Goal: Check status: Check status

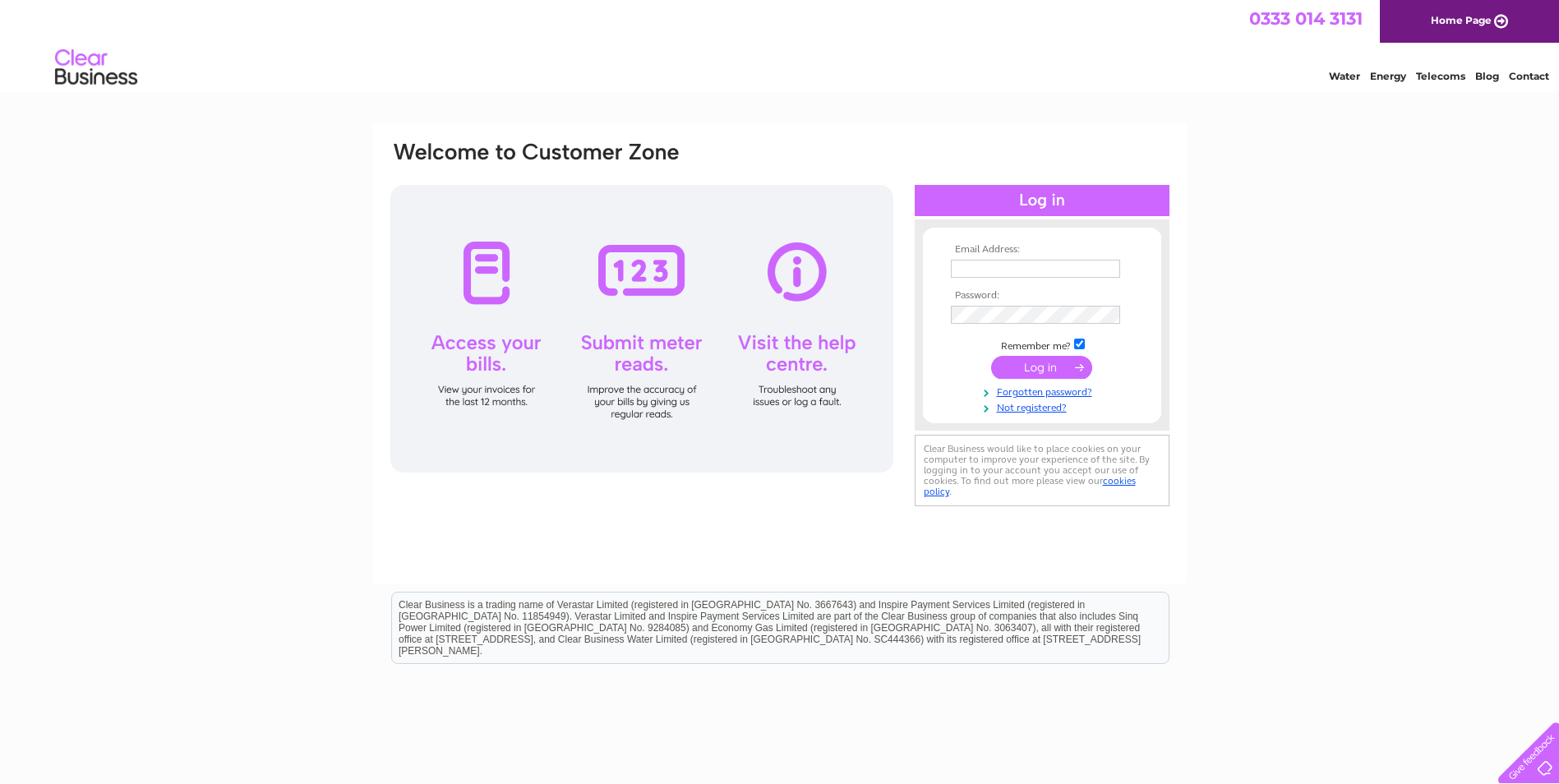
type input "[EMAIL_ADDRESS][DOMAIN_NAME]"
click at [1066, 367] on input "submit" at bounding box center [1042, 367] width 101 height 23
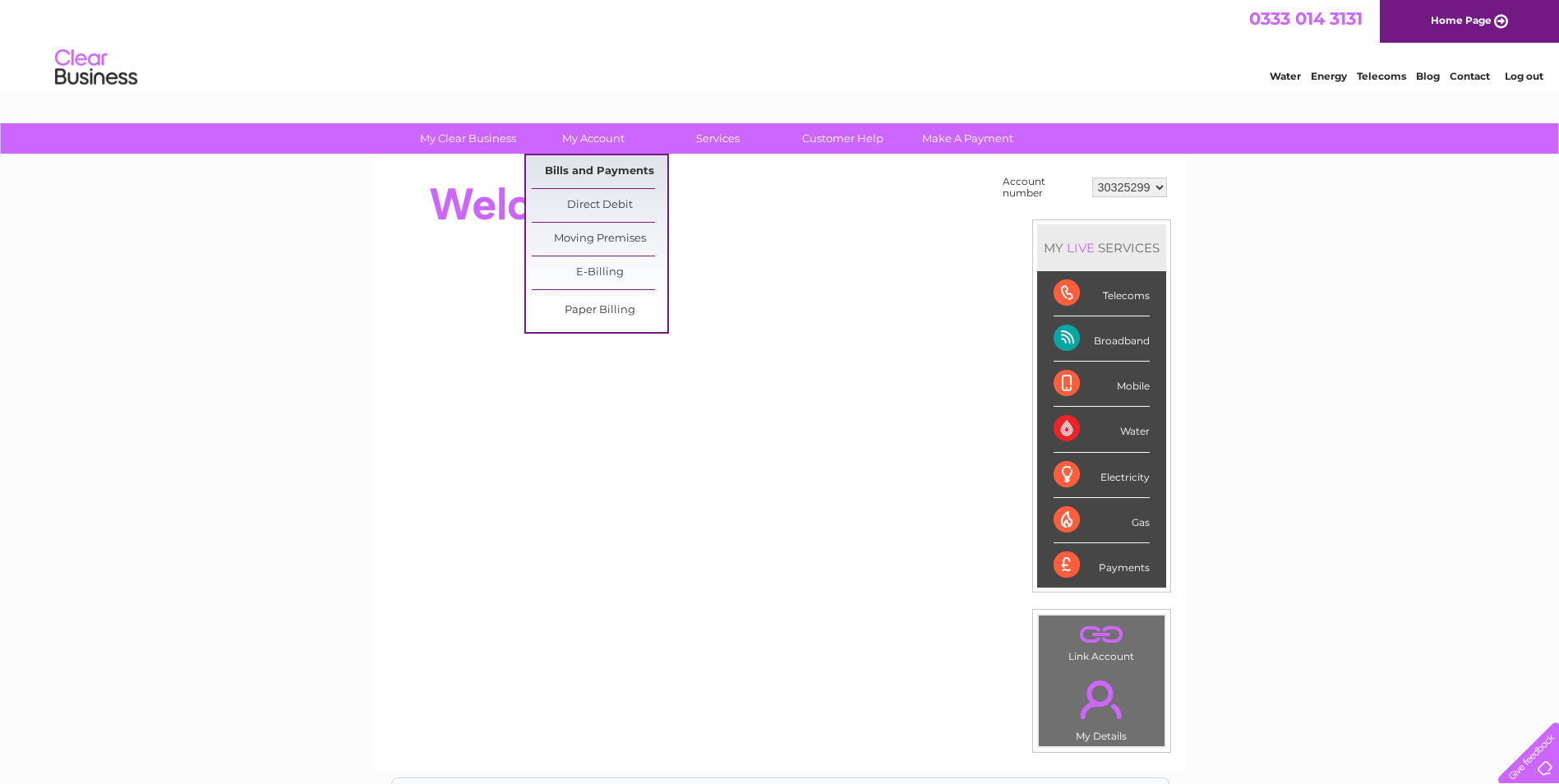
click at [587, 168] on link "Bills and Payments" at bounding box center [599, 172] width 135 height 33
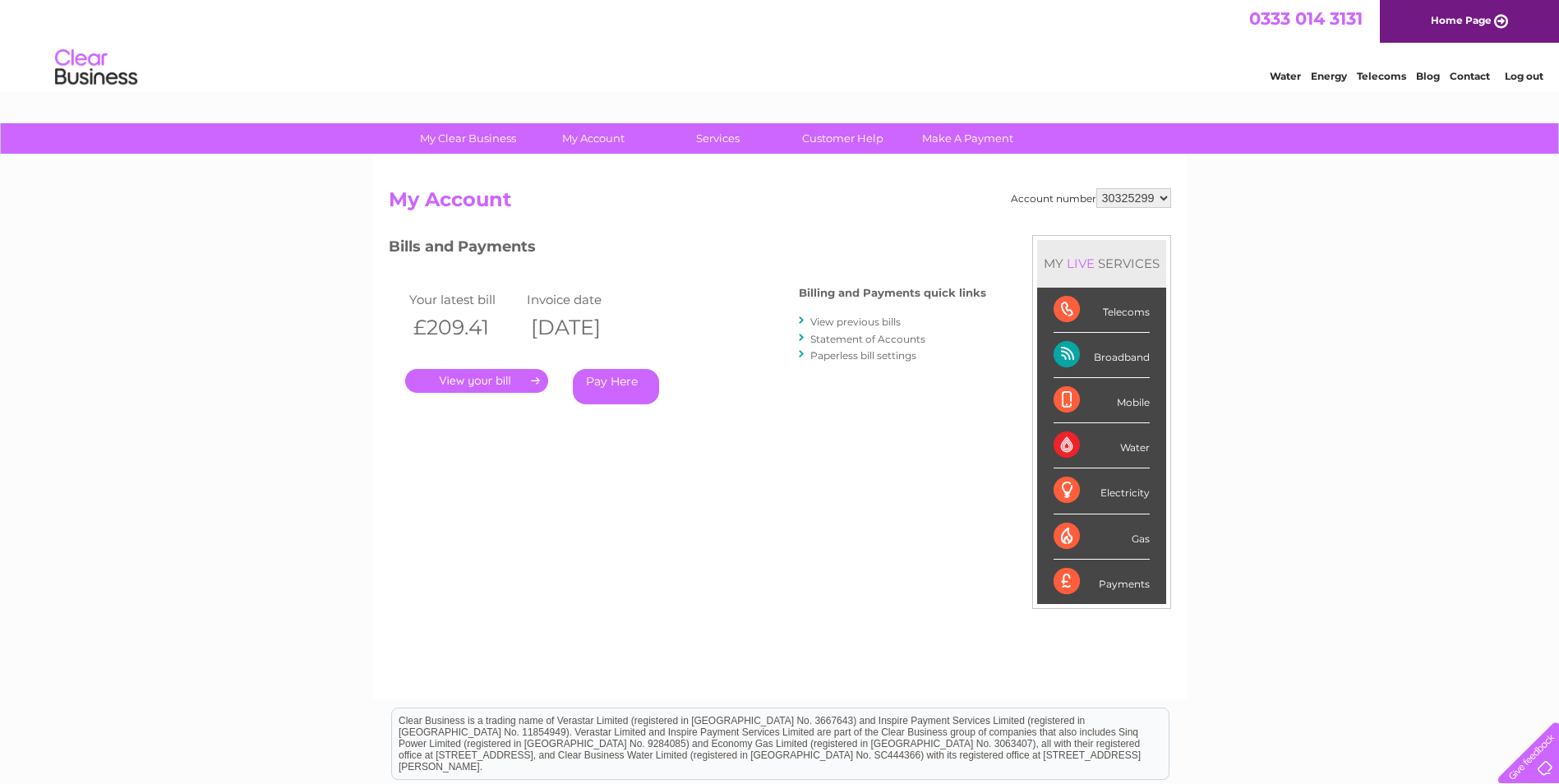
click at [492, 378] on link "." at bounding box center [476, 381] width 143 height 24
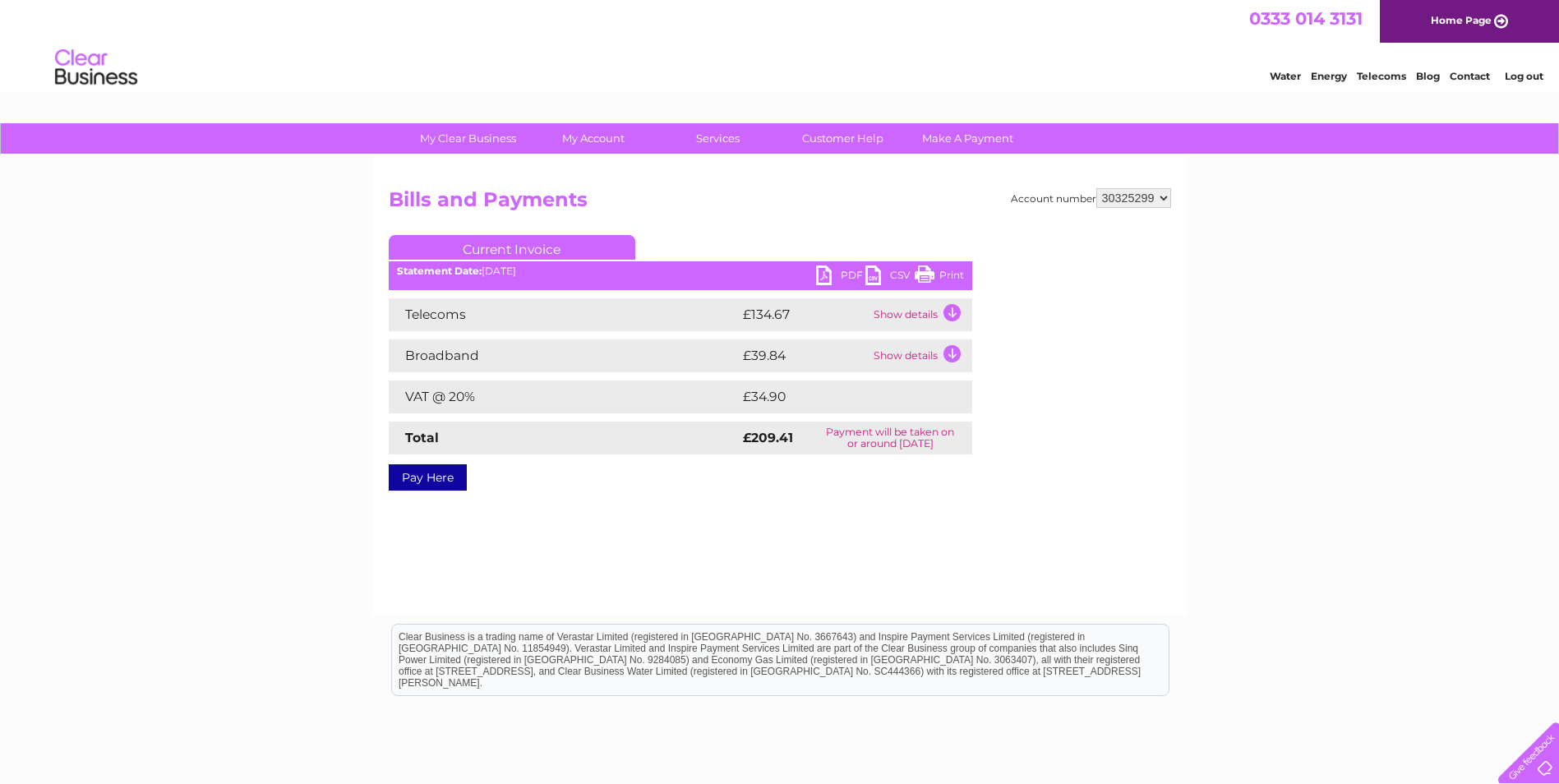
click at [902, 311] on td "Show details" at bounding box center [920, 314] width 103 height 33
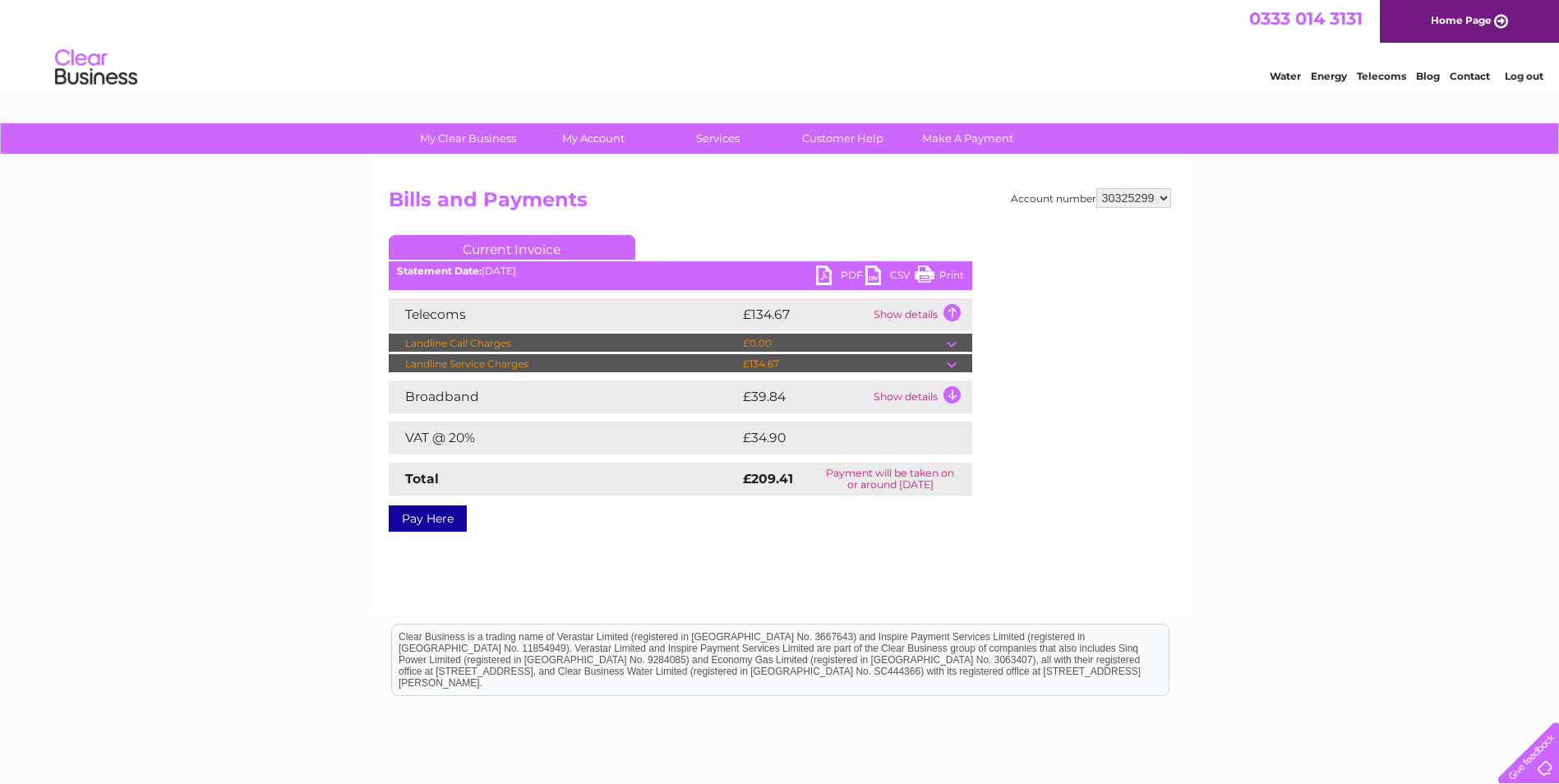
click at [951, 364] on td at bounding box center [959, 364] width 25 height 20
